Goal: Transaction & Acquisition: Purchase product/service

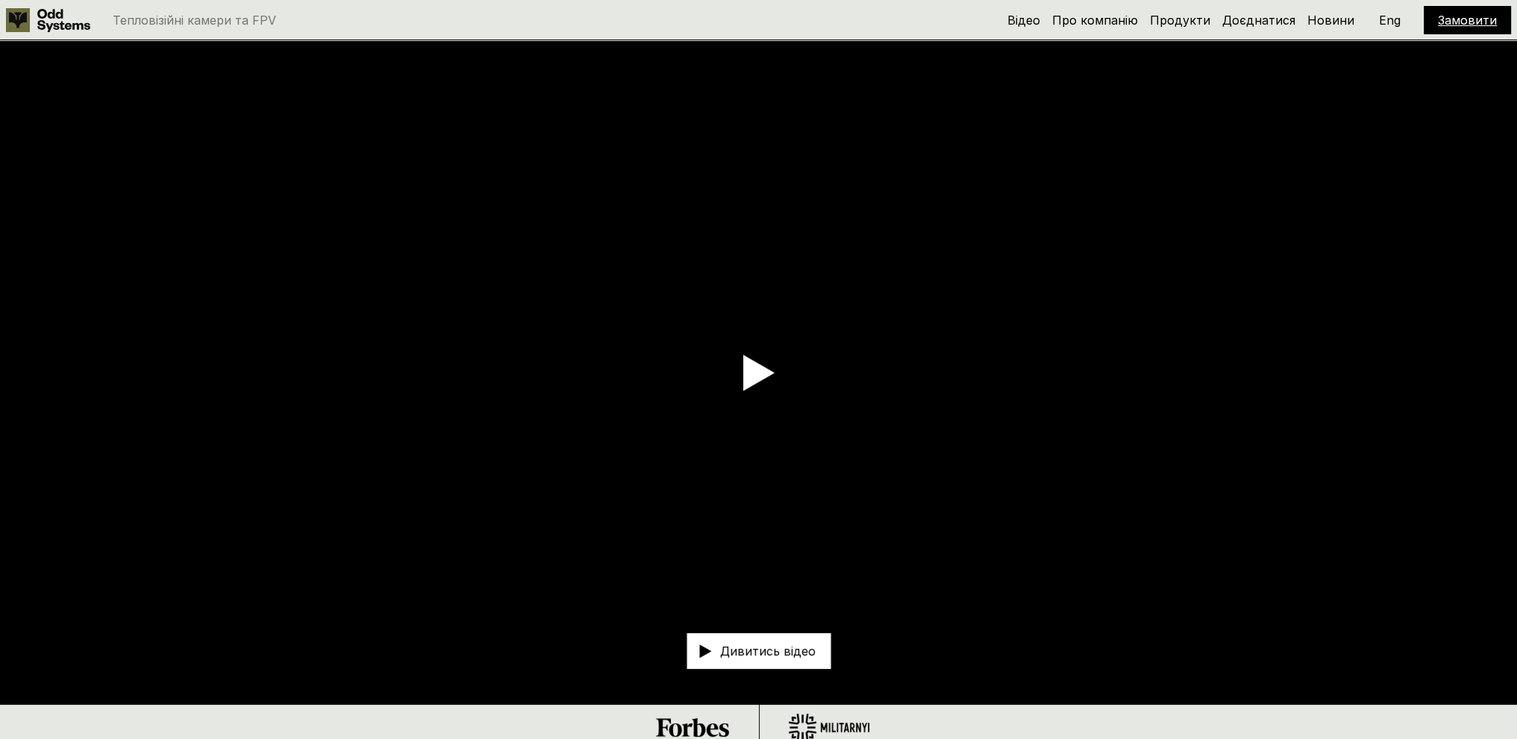
click at [1463, 19] on link "Замовити" at bounding box center [1467, 20] width 59 height 15
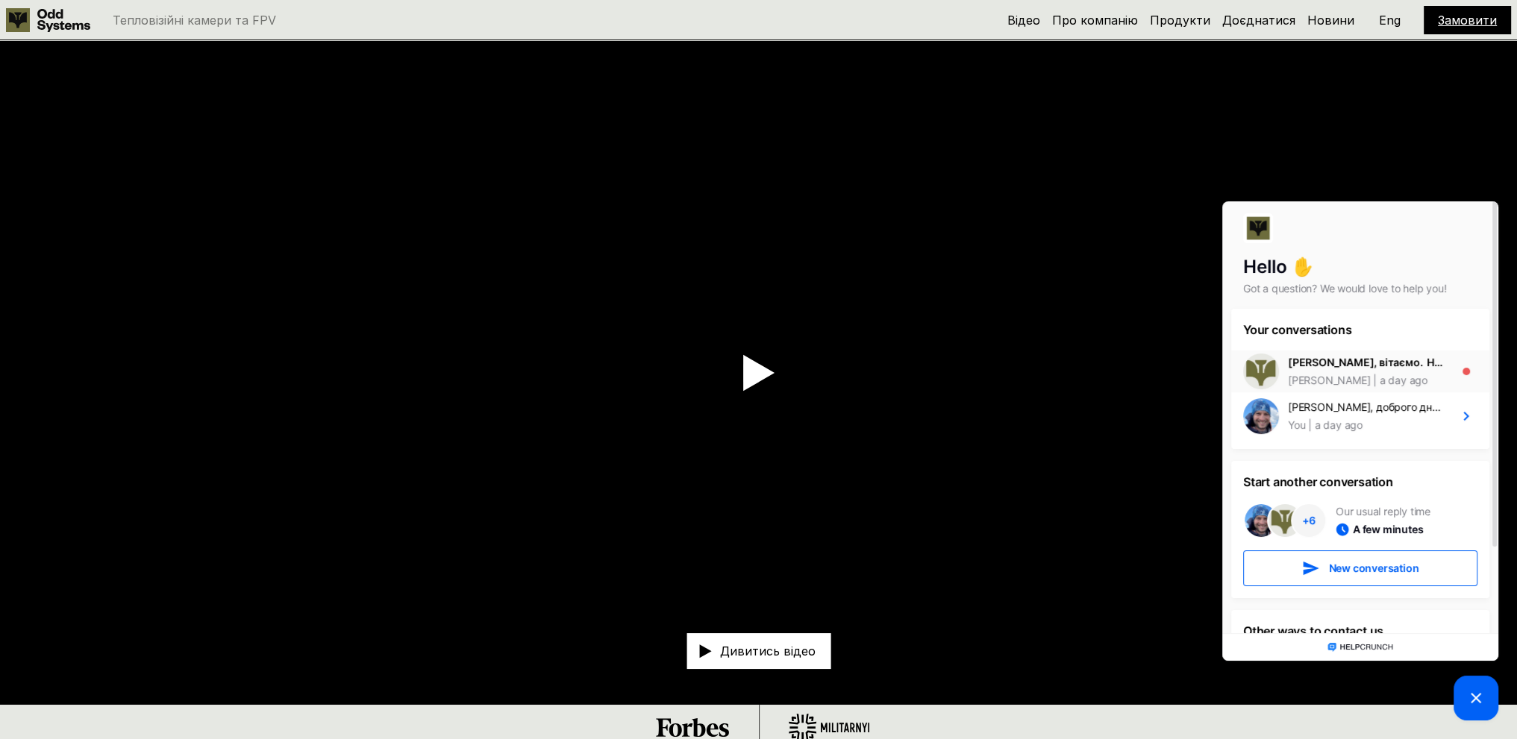
click at [1370, 378] on div "a day ago" at bounding box center [1398, 380] width 57 height 15
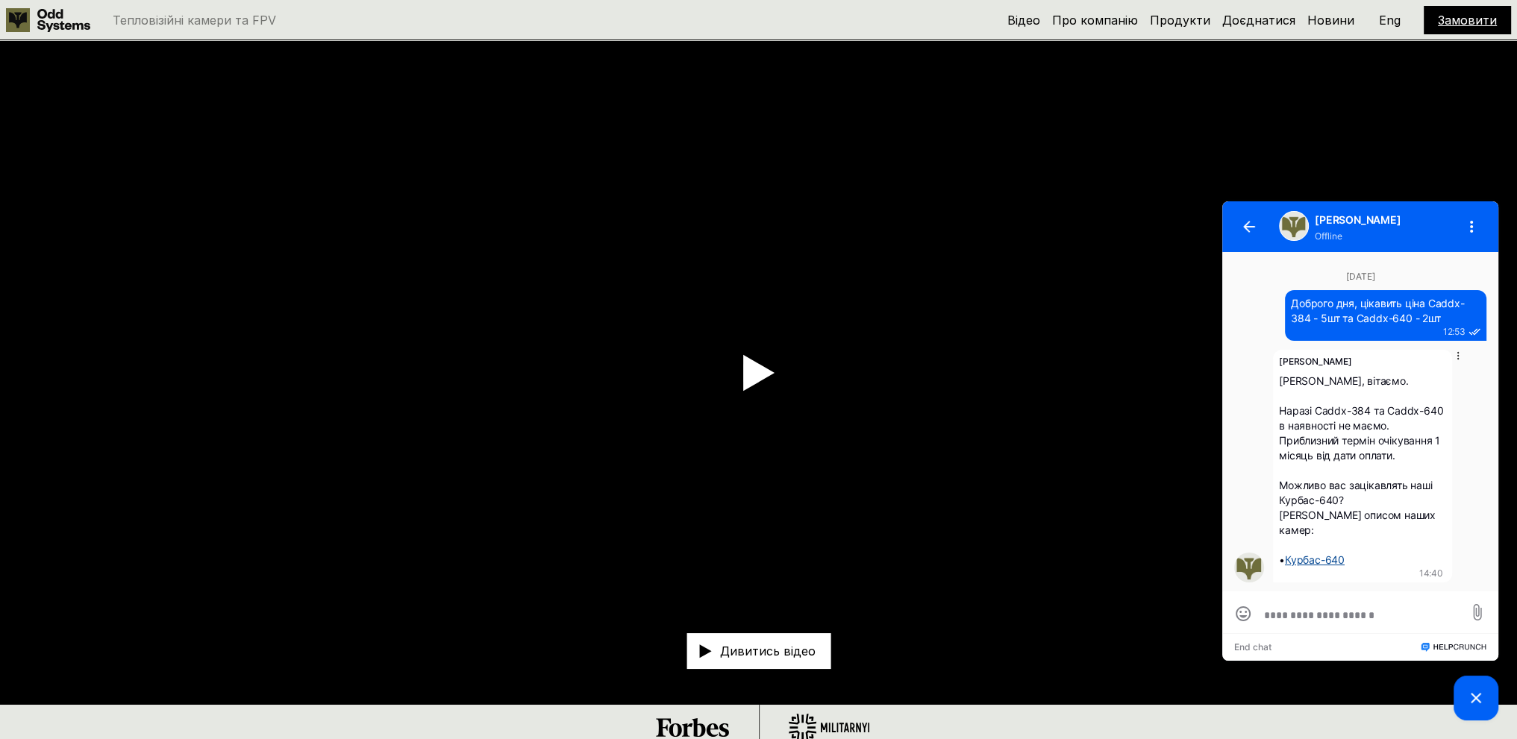
click at [1316, 559] on span "⁠Курбас-640" at bounding box center [1315, 560] width 60 height 13
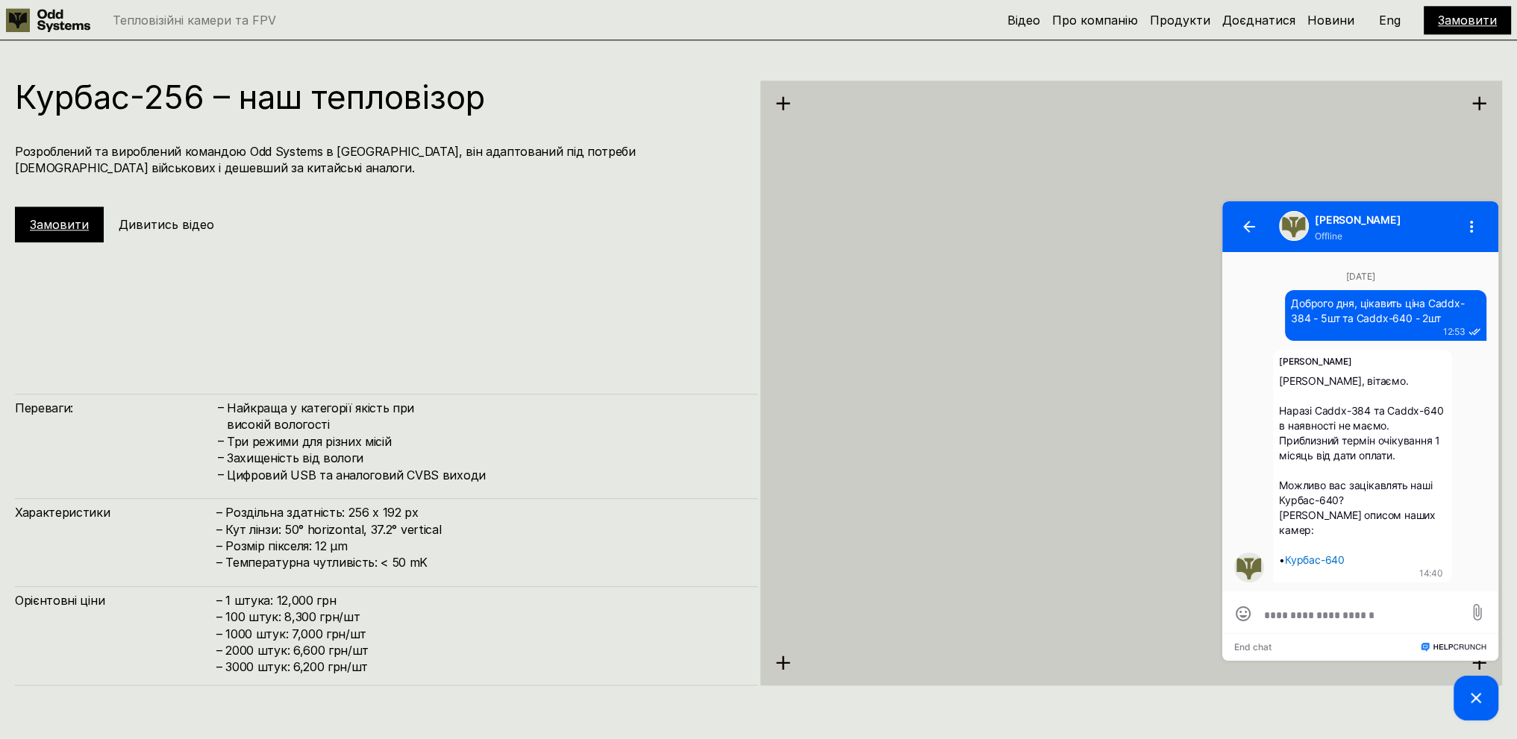
scroll to position [2238, 0]
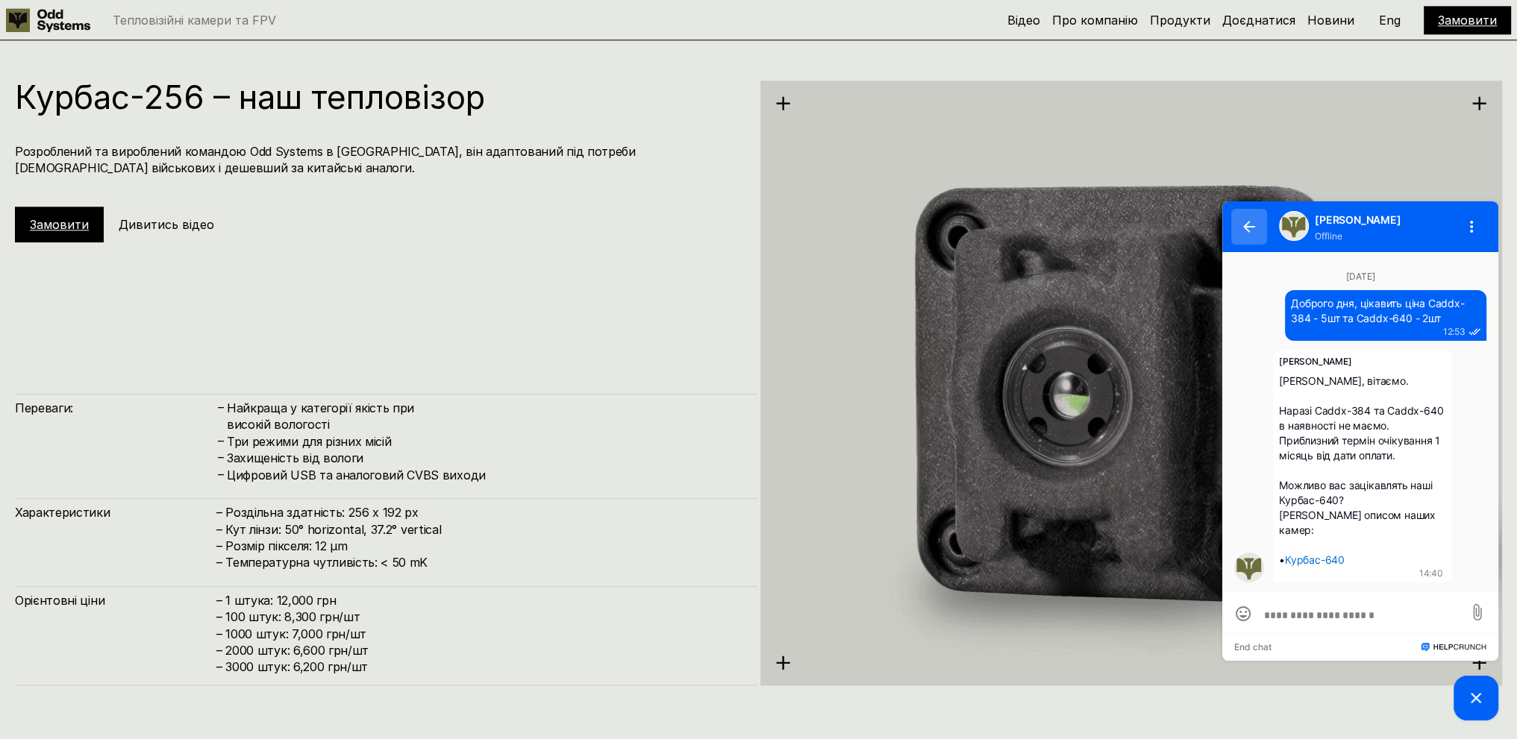
click at [1254, 225] on icon "button" at bounding box center [1249, 227] width 12 height 12
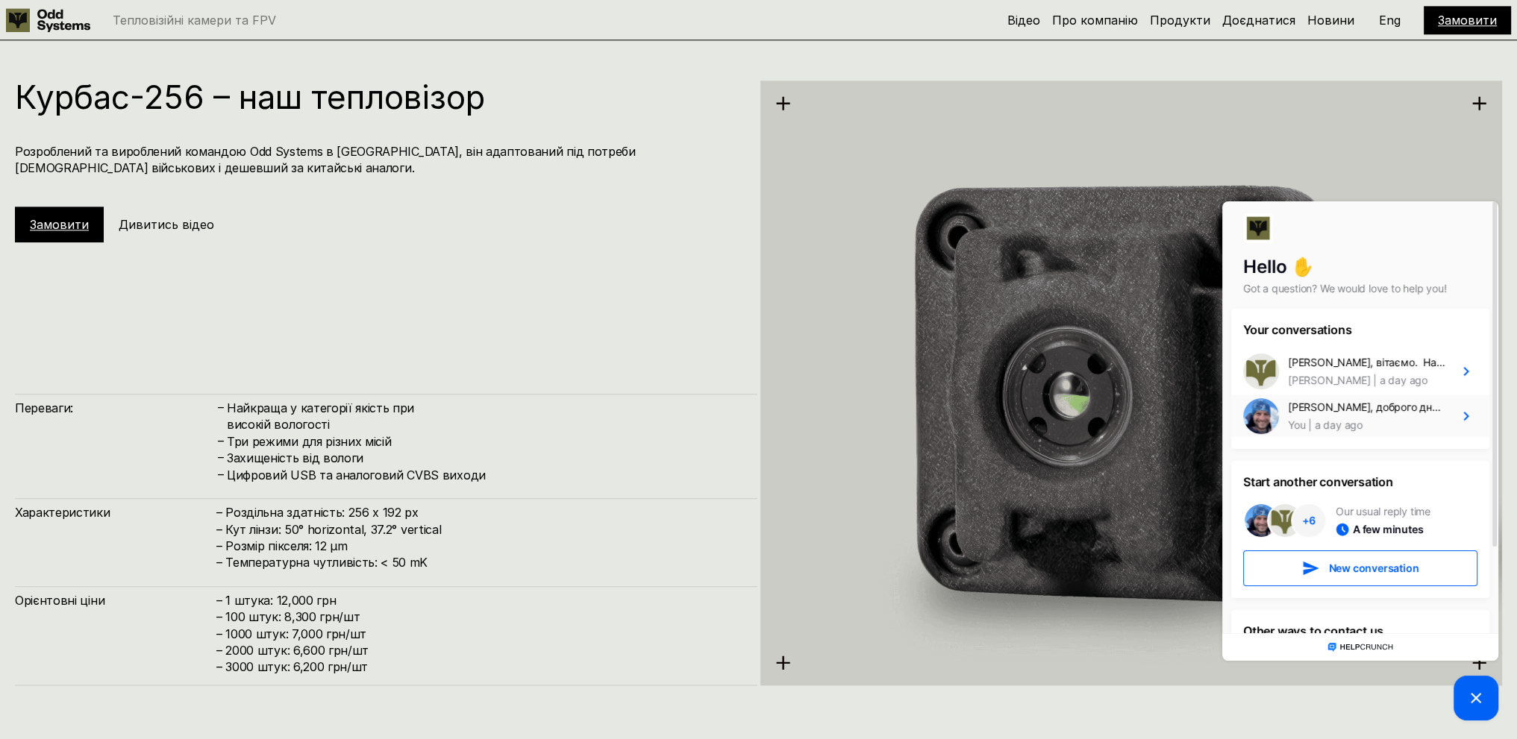
click at [1346, 422] on div "a day ago" at bounding box center [1333, 425] width 57 height 15
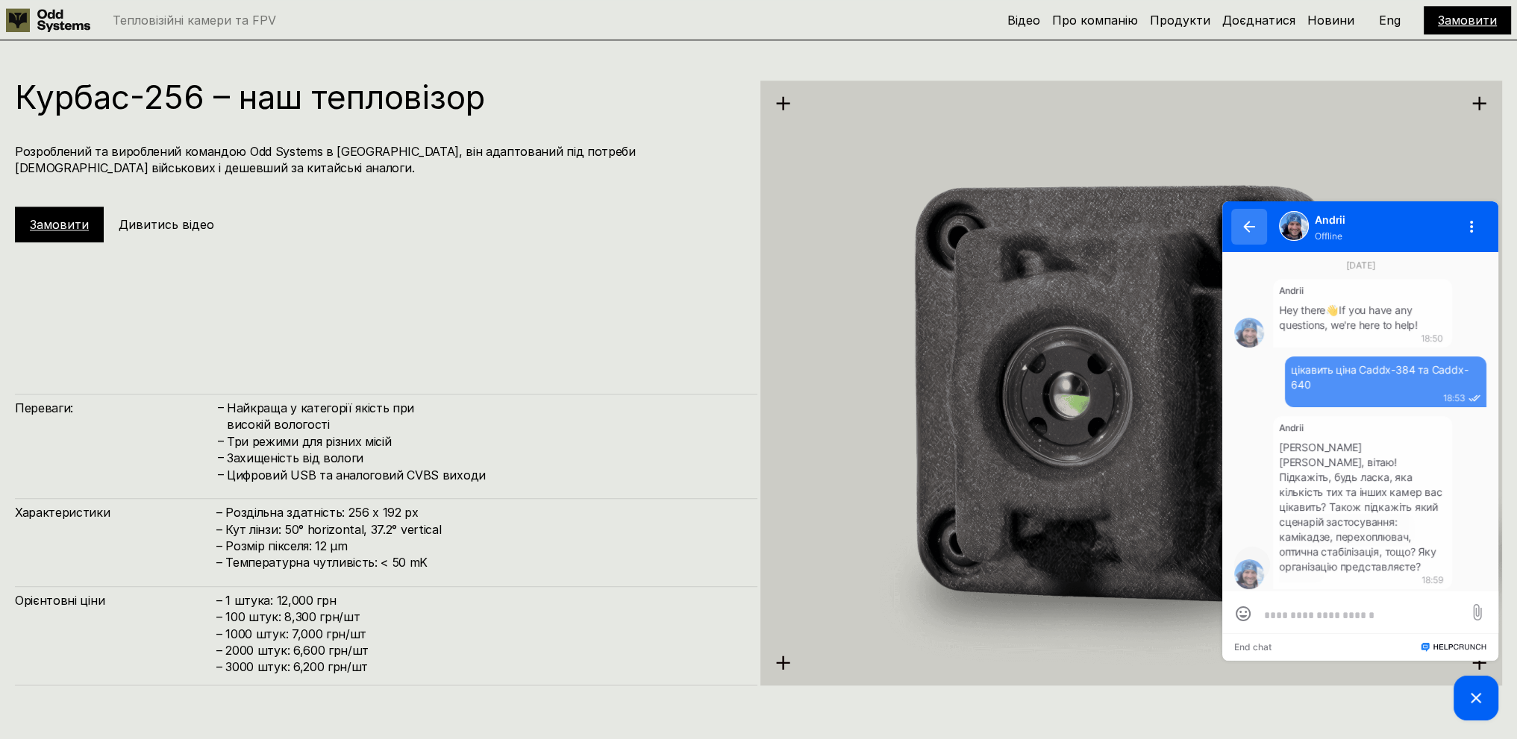
scroll to position [168, 0]
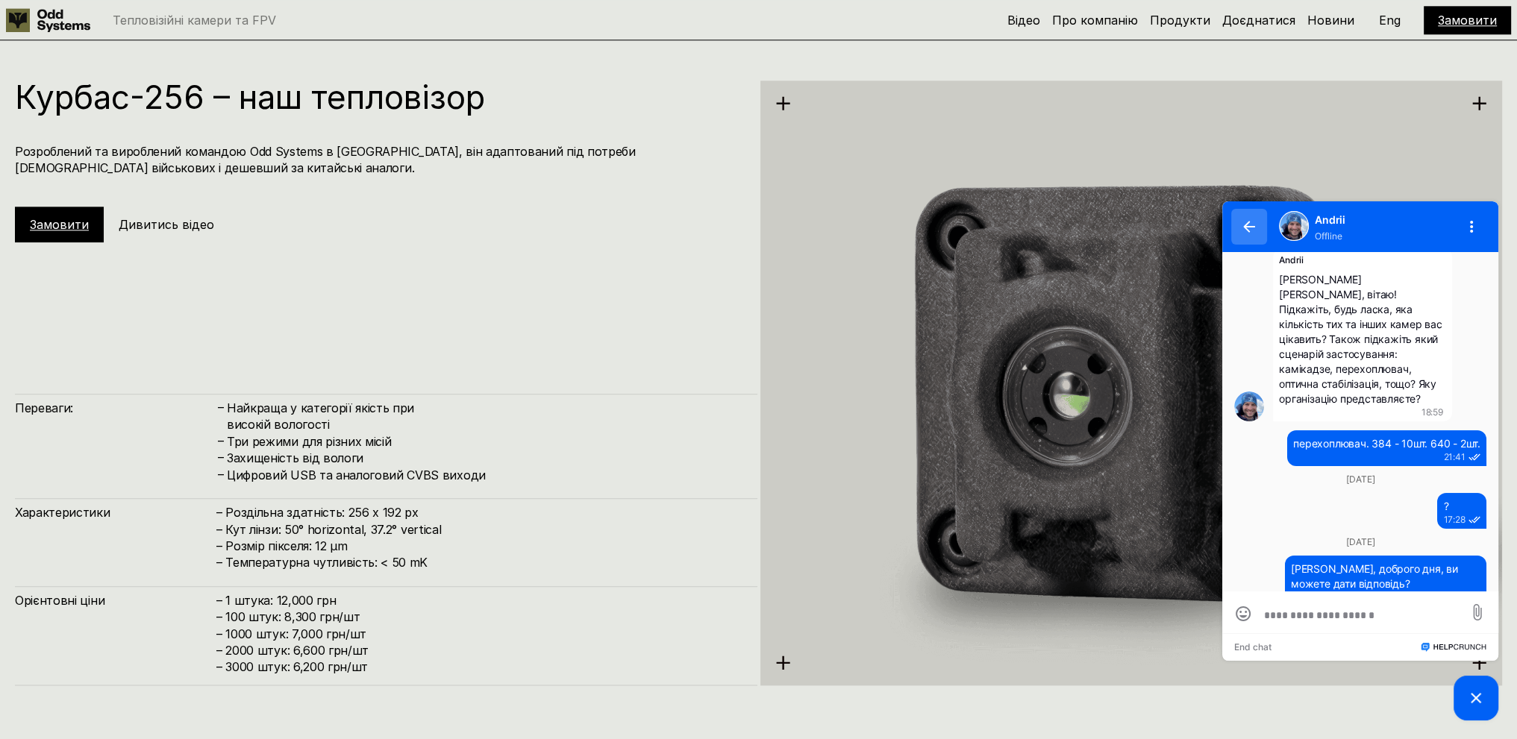
click at [1245, 220] on button "button" at bounding box center [1249, 227] width 36 height 36
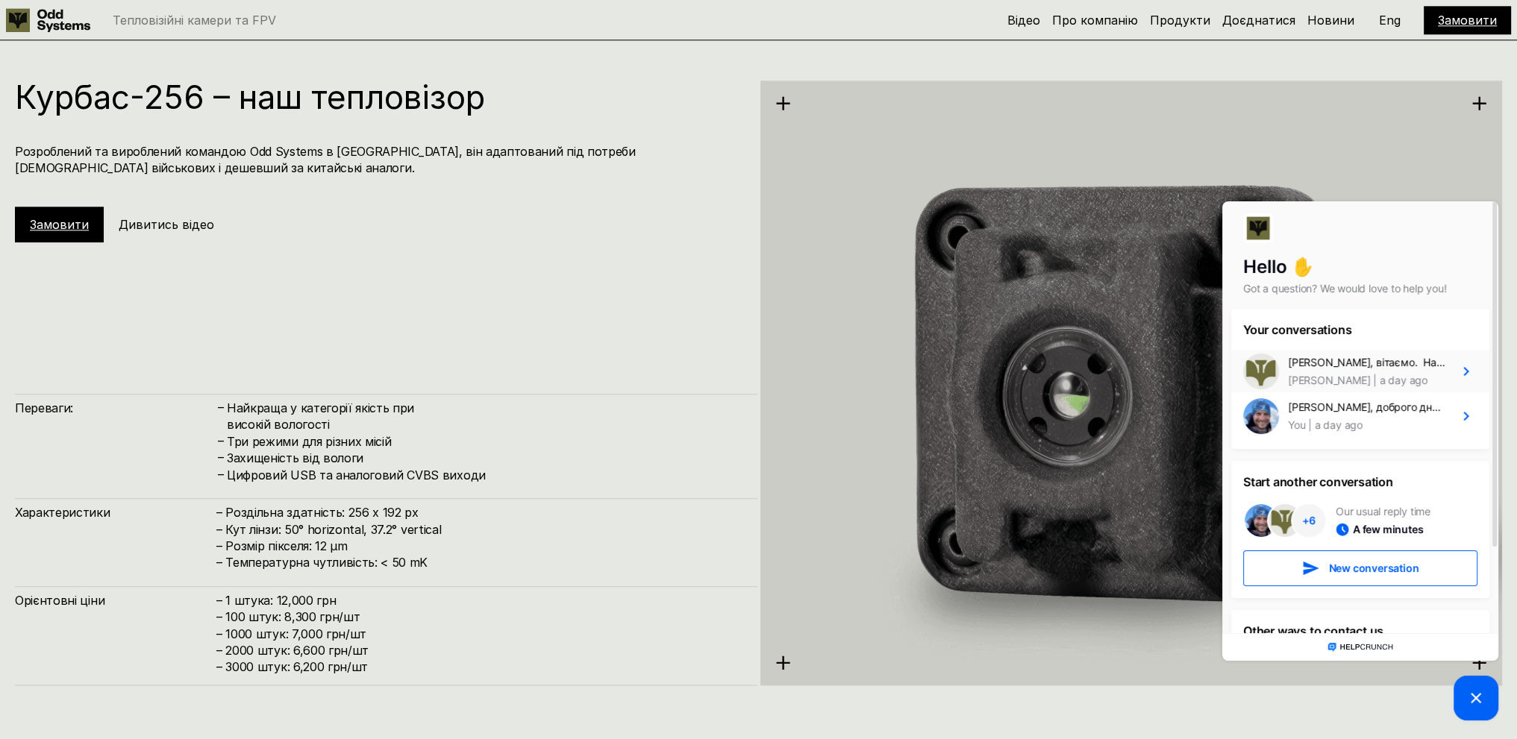
click at [1344, 359] on div "[PERSON_NAME], вітаємо. Наразі Caddx-384 та Caddx-640 в наявності не маємо. При…" at bounding box center [1367, 362] width 158 height 15
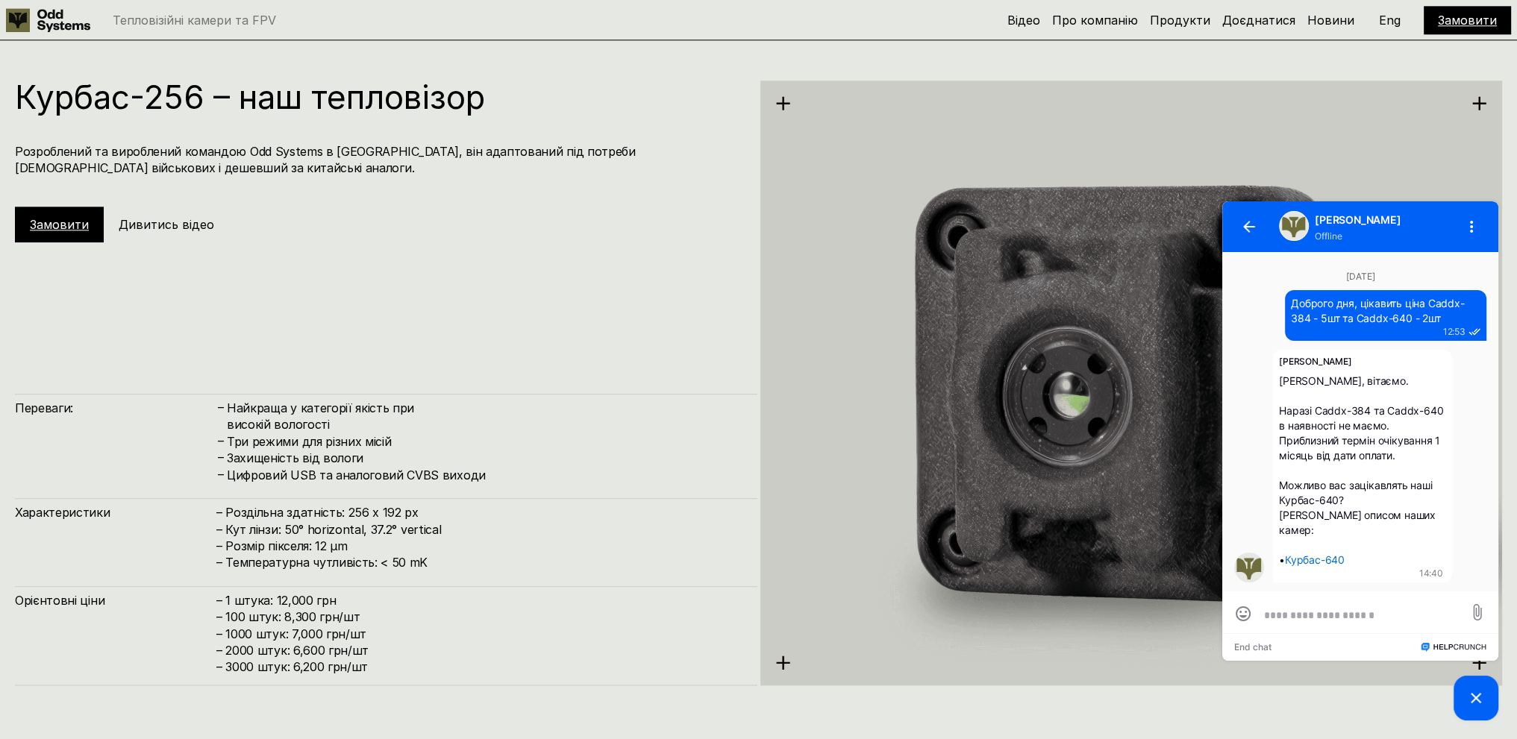
scroll to position [0, 0]
click at [1308, 616] on textarea at bounding box center [1360, 614] width 193 height 13
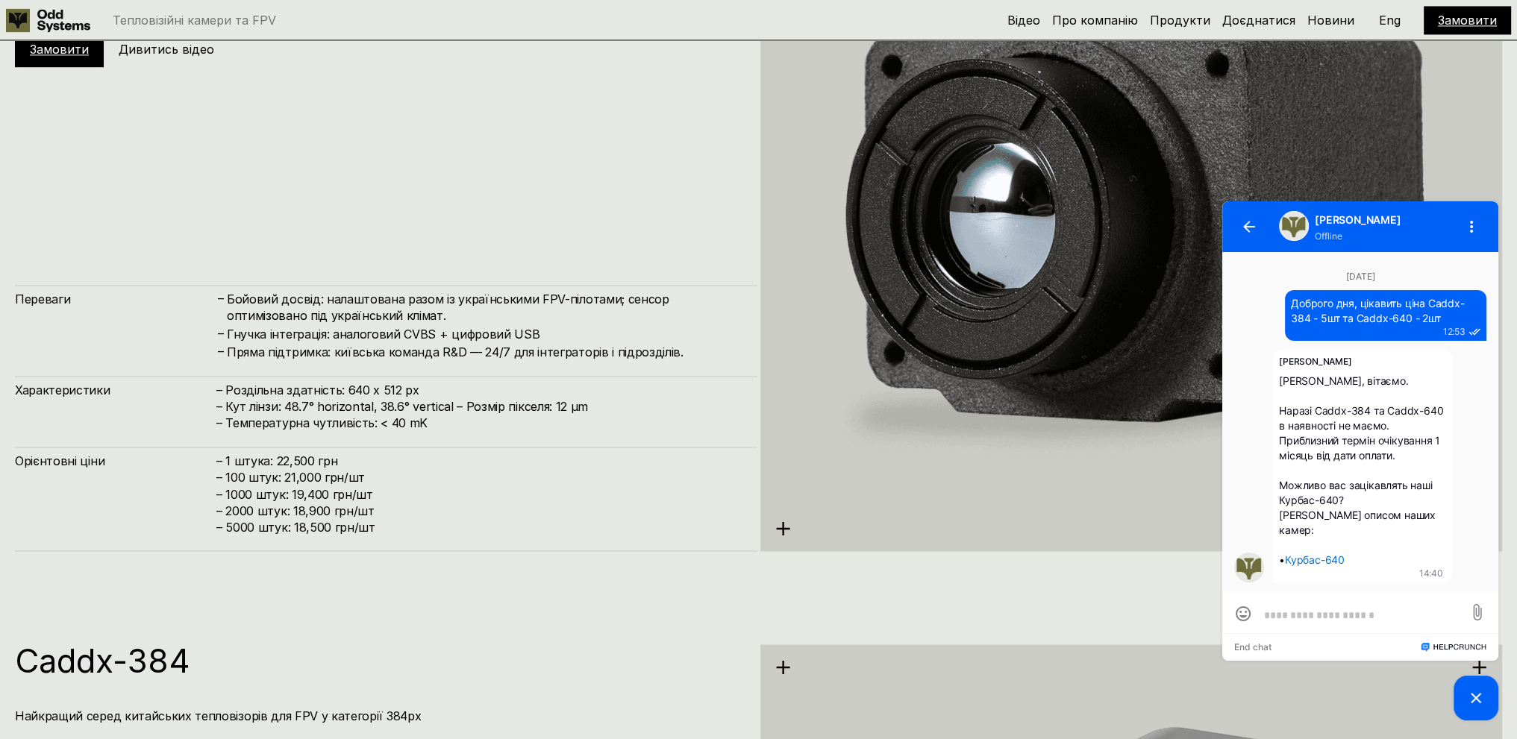
scroll to position [3134, 0]
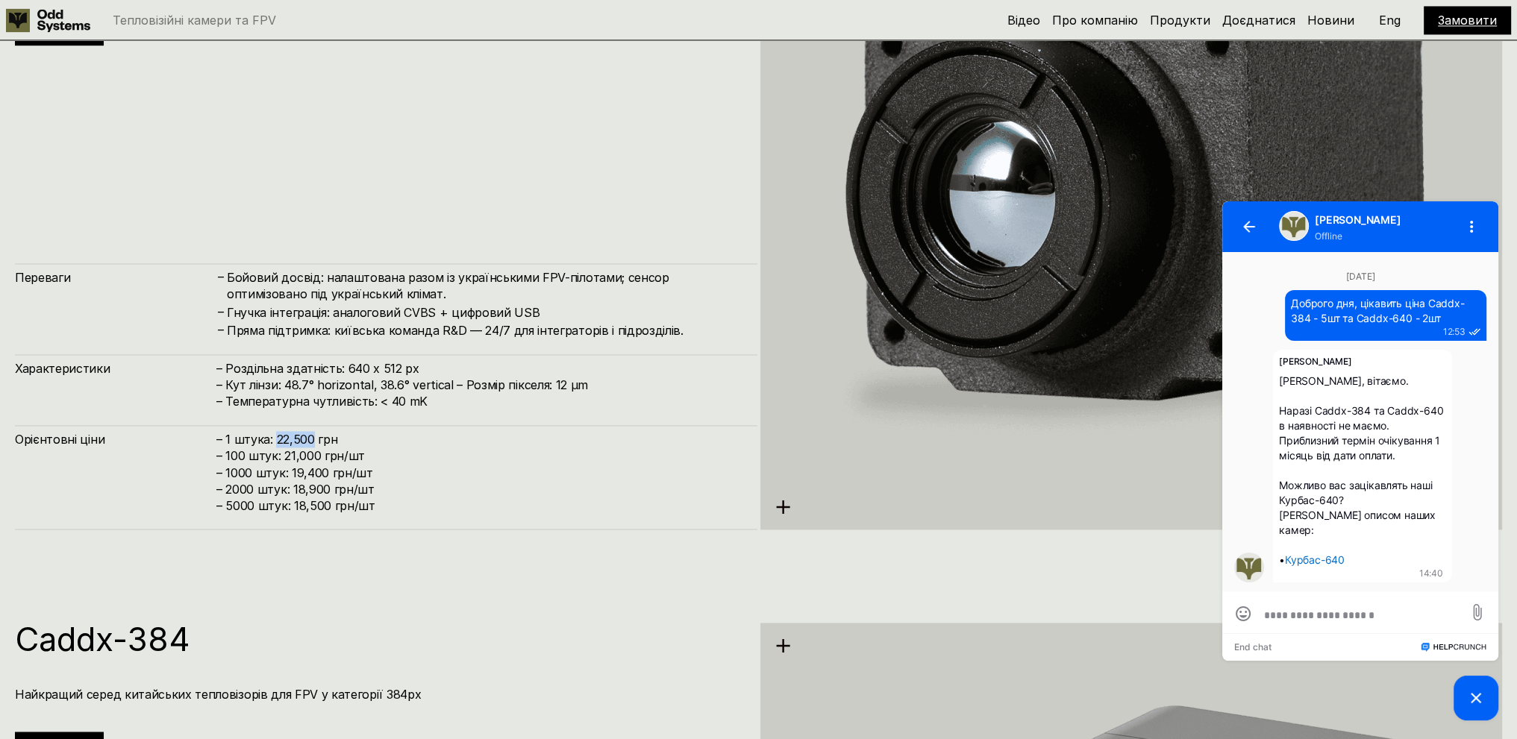
drag, startPoint x: 275, startPoint y: 438, endPoint x: 313, endPoint y: 439, distance: 38.1
click at [313, 439] on h4 "– 1 штука: 22,500 грн – 100 штук: 21,000 грн/шт – ⁠1000 штук: 19,400 грн/шт – ⁠…" at bounding box center [479, 473] width 526 height 84
click at [369, 441] on h4 "– 1 штука: 22,500 грн – 100 штук: 21,000 грн/шт – ⁠1000 штук: 19,400 грн/шт – ⁠…" at bounding box center [479, 473] width 526 height 84
drag, startPoint x: 274, startPoint y: 441, endPoint x: 310, endPoint y: 439, distance: 35.9
click at [310, 439] on h4 "– 1 штука: 22,500 грн – 100 штук: 21,000 грн/шт – ⁠1000 штук: 19,400 грн/шт – ⁠…" at bounding box center [479, 473] width 526 height 84
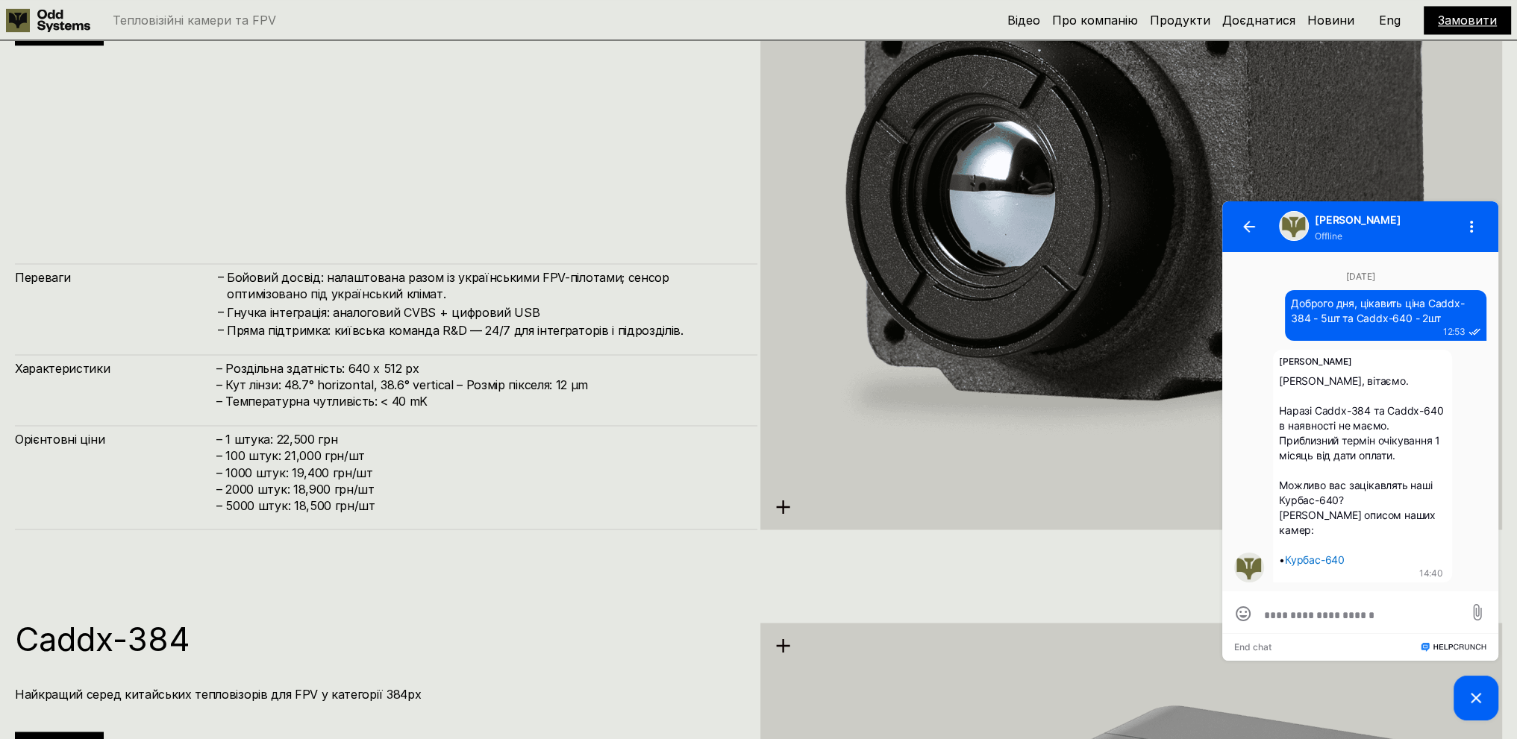
click at [453, 447] on h4 "– 1 штука: 22,500 грн – 100 штук: 21,000 грн/шт – ⁠1000 штук: 19,400 грн/шт – ⁠…" at bounding box center [479, 473] width 526 height 84
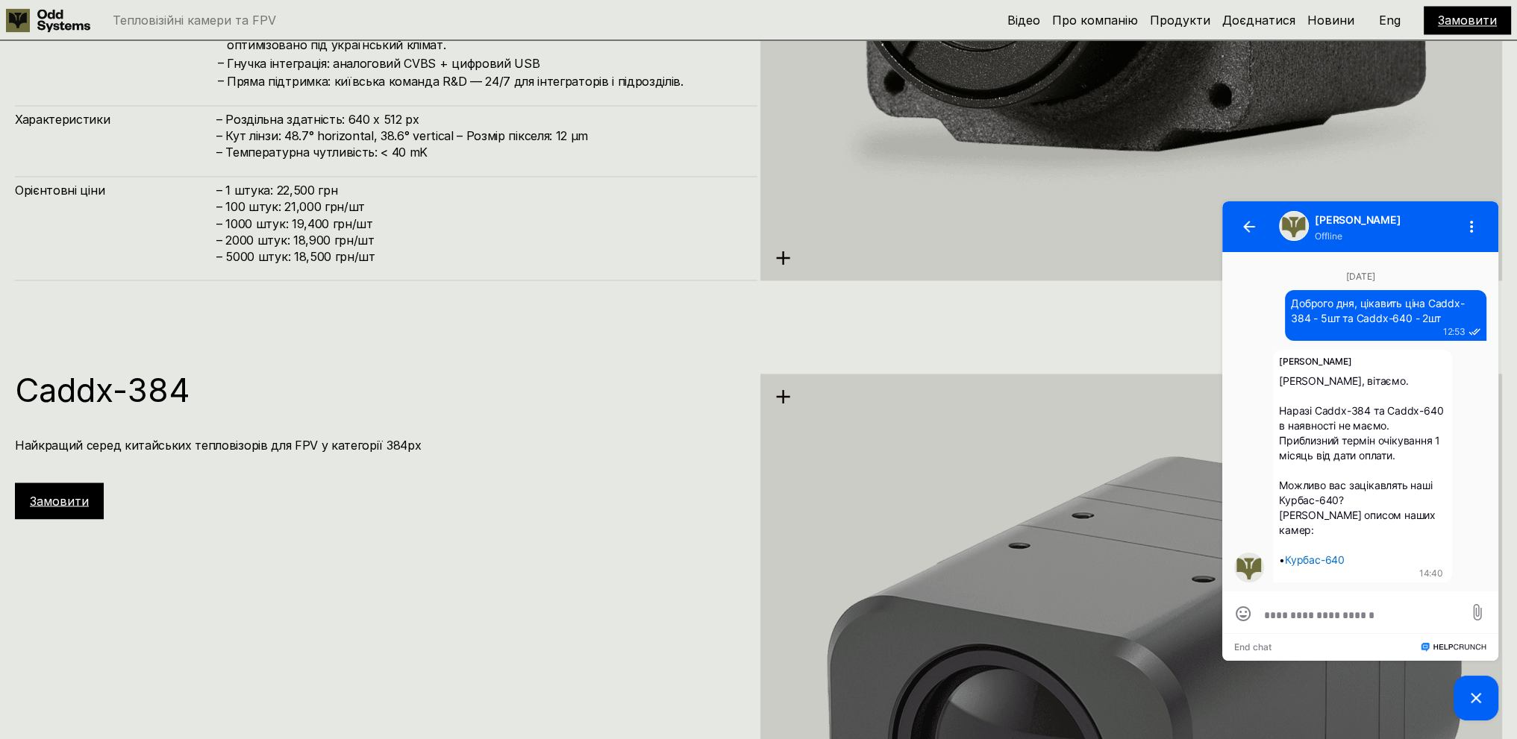
scroll to position [3358, 0]
